Goal: Task Accomplishment & Management: Manage account settings

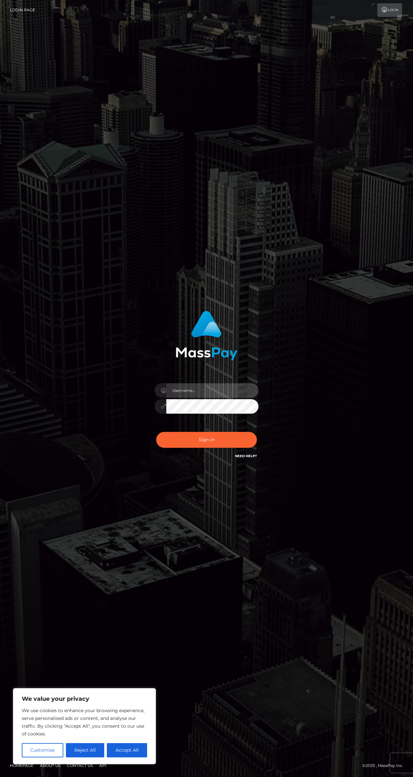
click at [219, 398] on input "text" at bounding box center [212, 390] width 92 height 15
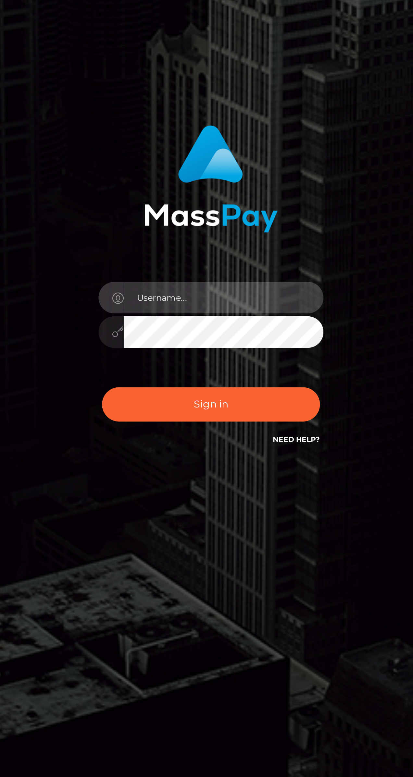
click at [181, 398] on input "text" at bounding box center [212, 390] width 92 height 15
type input "ismultistreaming@gmail.com"
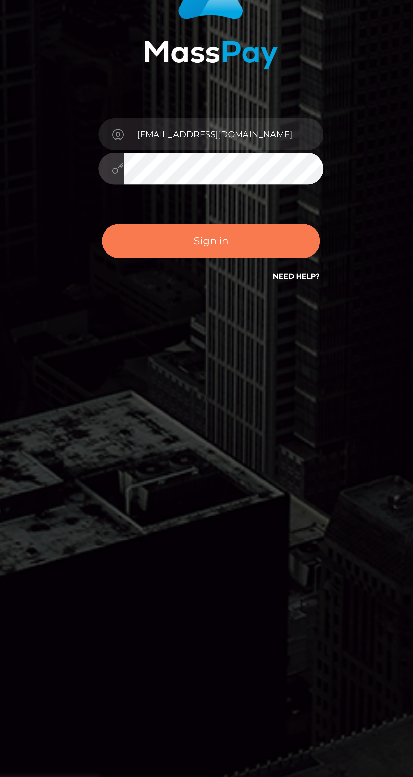
click at [182, 448] on button "Sign in" at bounding box center [206, 440] width 101 height 16
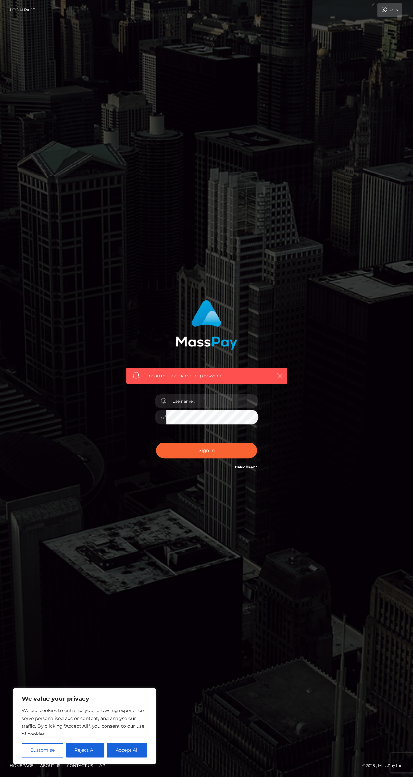
click at [283, 380] on button "button" at bounding box center [279, 375] width 8 height 8
click at [163, 404] on icon at bounding box center [164, 400] width 6 height 5
click at [181, 408] on input "text" at bounding box center [212, 401] width 92 height 15
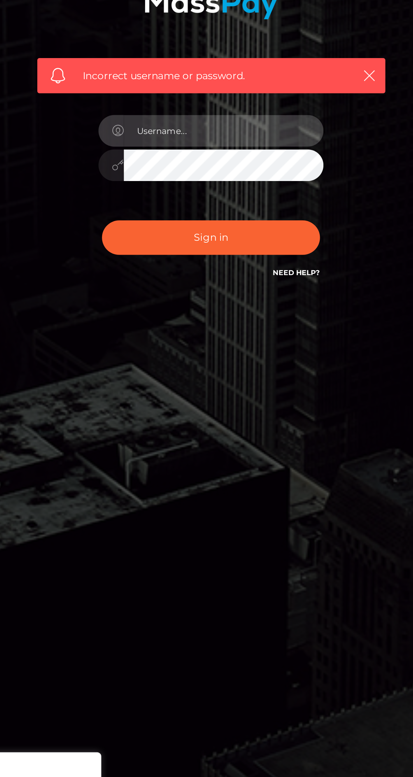
type input "ismultistreaming@gmail.com"
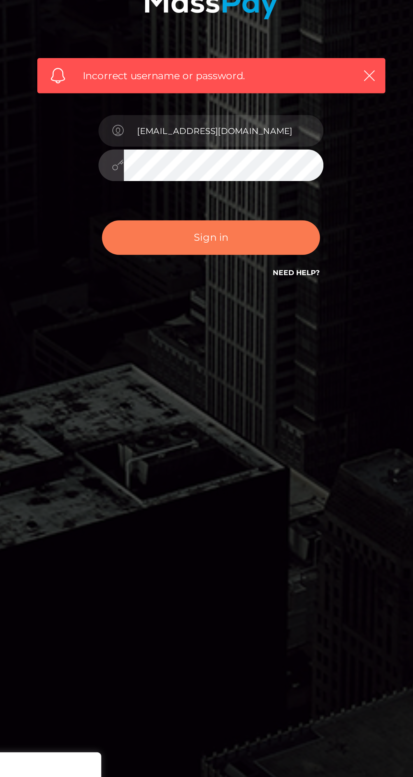
click at [234, 458] on button "Sign in" at bounding box center [206, 450] width 101 height 16
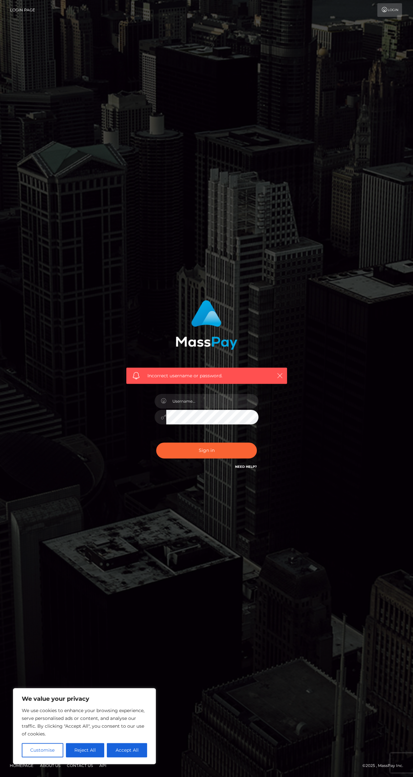
click at [282, 379] on icon "button" at bounding box center [279, 375] width 6 height 6
click at [280, 379] on icon "button" at bounding box center [279, 375] width 6 height 6
click at [282, 379] on icon "button" at bounding box center [279, 375] width 6 height 6
click at [272, 422] on div "Incorrect username or password." at bounding box center [206, 385] width 170 height 180
click at [282, 379] on icon "button" at bounding box center [279, 375] width 6 height 6
